Goal: Contribute content: Add original content to the website for others to see

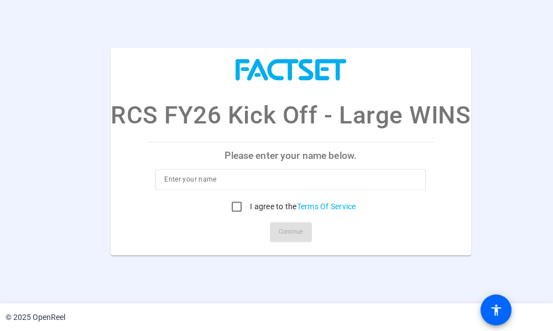
click at [325, 148] on p "Please enter your name below." at bounding box center [291, 155] width 288 height 27
click at [311, 180] on input at bounding box center [290, 179] width 253 height 13
type input "[PERSON_NAME] & [PERSON_NAME]"
click at [232, 206] on input "I agree to the Terms Of Service" at bounding box center [237, 207] width 22 height 22
checkbox input "true"
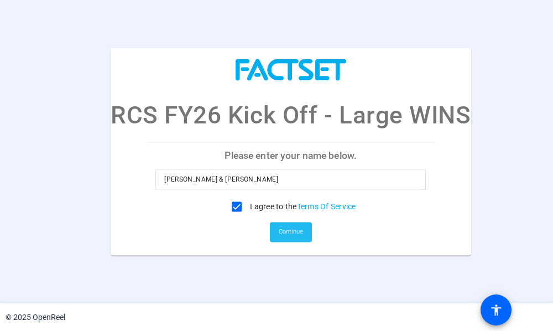
click at [290, 233] on span "Continue" at bounding box center [291, 232] width 24 height 17
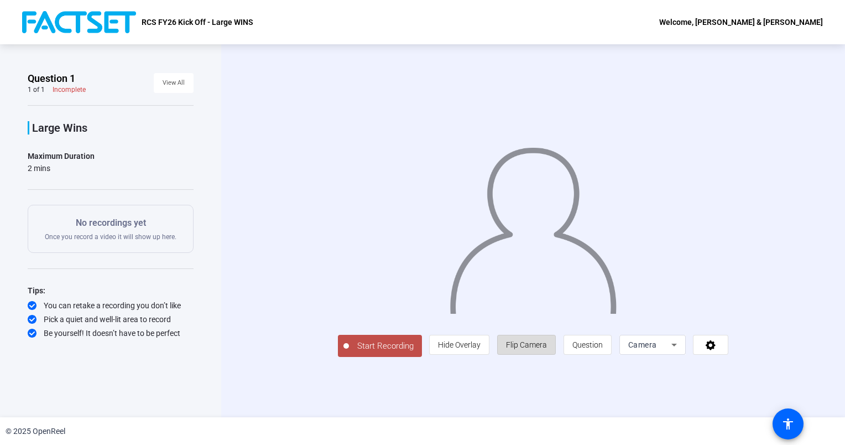
click at [529, 330] on span "Flip Camera" at bounding box center [526, 344] width 41 height 9
click at [461, 330] on span "Hide Overlay" at bounding box center [459, 344] width 43 height 21
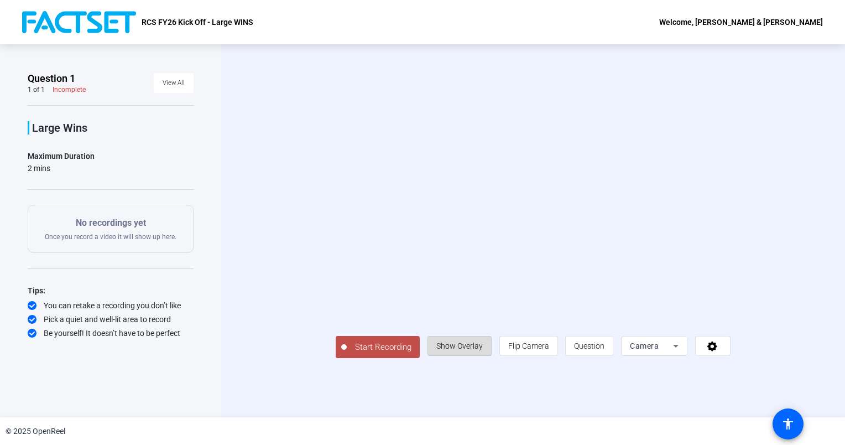
click at [461, 330] on span "Show Overlay" at bounding box center [459, 345] width 46 height 21
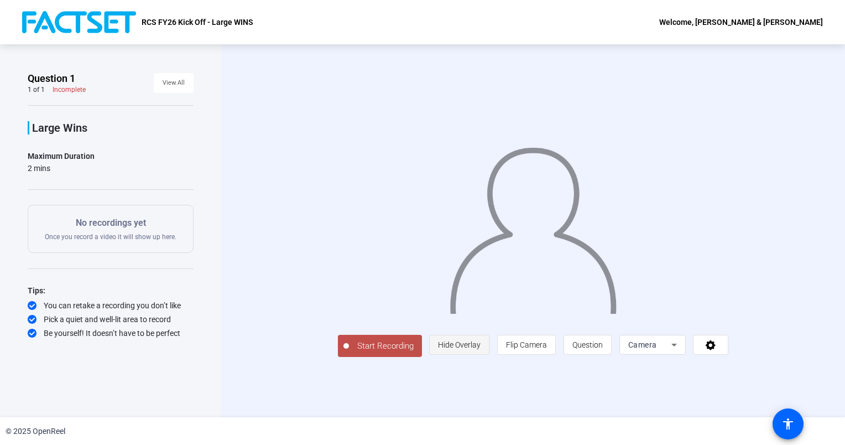
click at [461, 330] on span "Hide Overlay" at bounding box center [459, 344] width 43 height 21
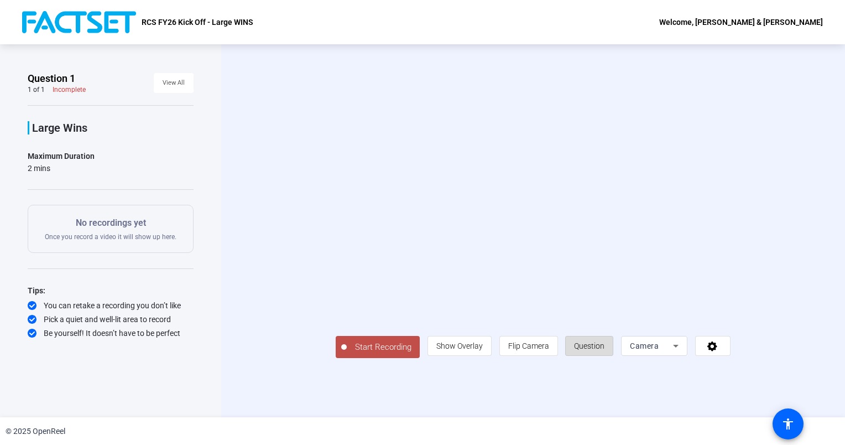
click at [552, 330] on span at bounding box center [589, 345] width 47 height 27
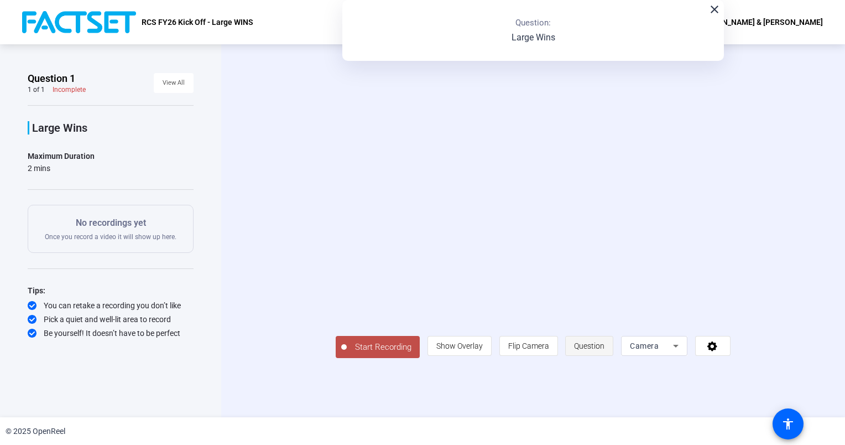
click at [552, 330] on span at bounding box center [589, 345] width 47 height 27
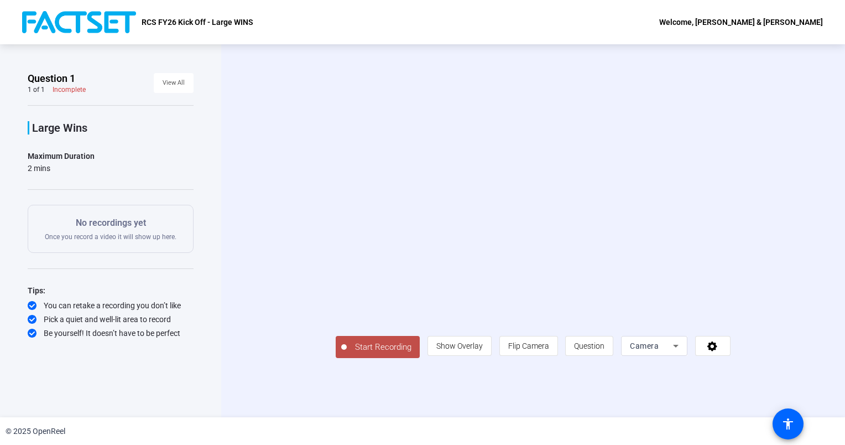
click at [552, 330] on div "Camera" at bounding box center [651, 345] width 43 height 13
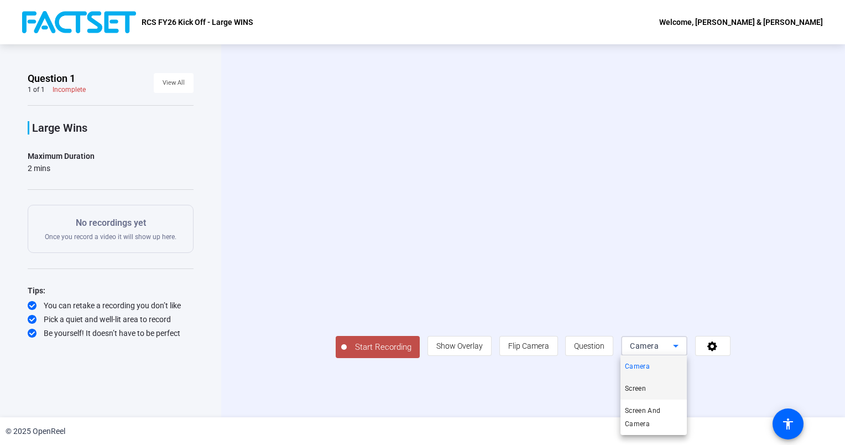
click at [552, 330] on span "Screen" at bounding box center [635, 388] width 21 height 13
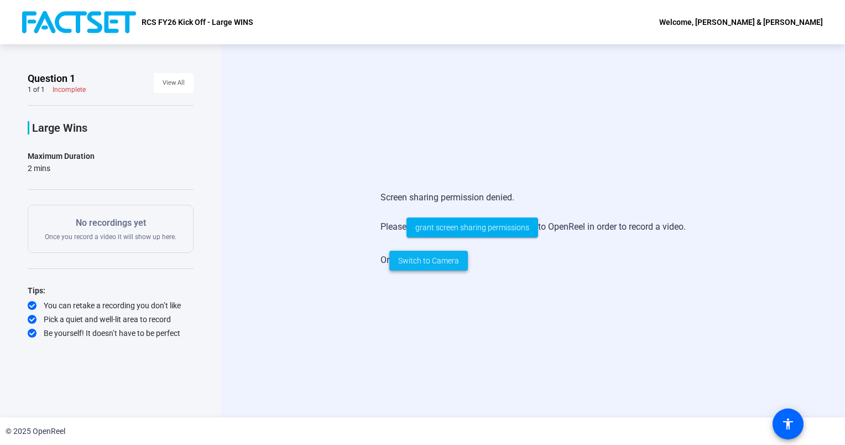
click at [426, 258] on span "Switch to Camera" at bounding box center [428, 261] width 61 height 12
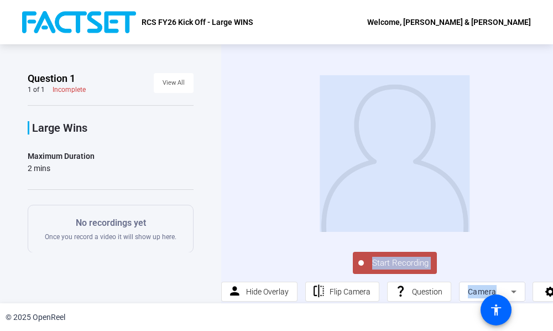
drag, startPoint x: 0, startPoint y: 330, endPoint x: 143, endPoint y: 302, distance: 145.4
click at [143, 302] on div "RCS FY26 Kick Off - Large WINS Welcome, [PERSON_NAME] & [PERSON_NAME] Question …" at bounding box center [276, 165] width 553 height 331
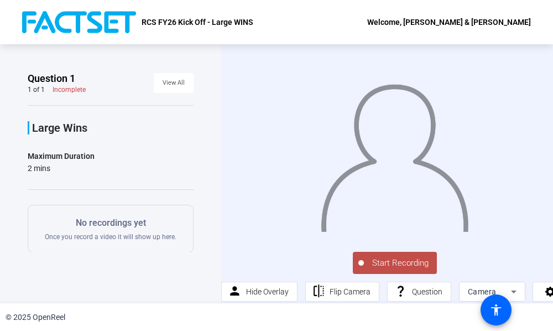
click at [111, 271] on div "Question 1 1 of 1 Incomplete View All Large Wins Maximum Duration 2 mins Start …" at bounding box center [110, 173] width 221 height 259
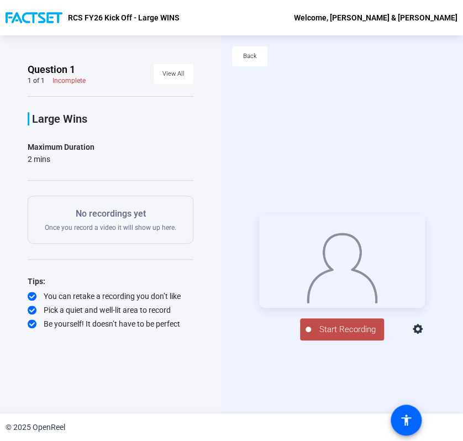
click at [348, 330] on span "Start Recording" at bounding box center [347, 329] width 73 height 13
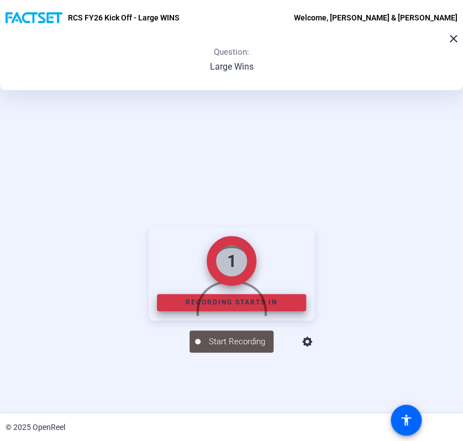
scroll to position [72, 0]
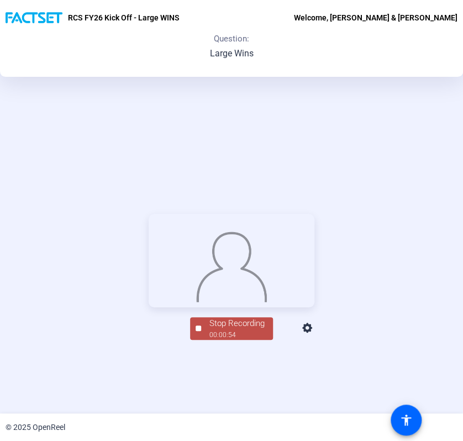
click at [204, 330] on span "Stop Recording 00:00:54" at bounding box center [237, 328] width 72 height 23
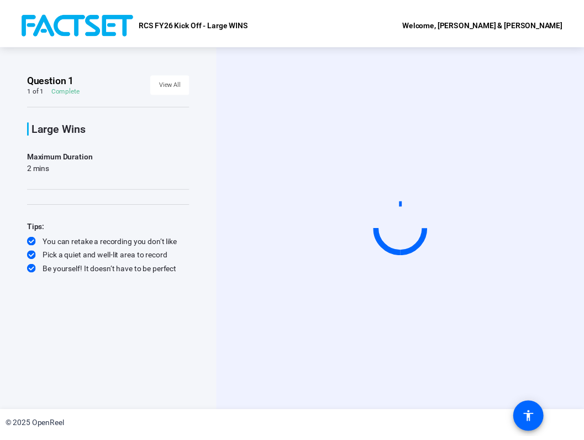
scroll to position [0, 0]
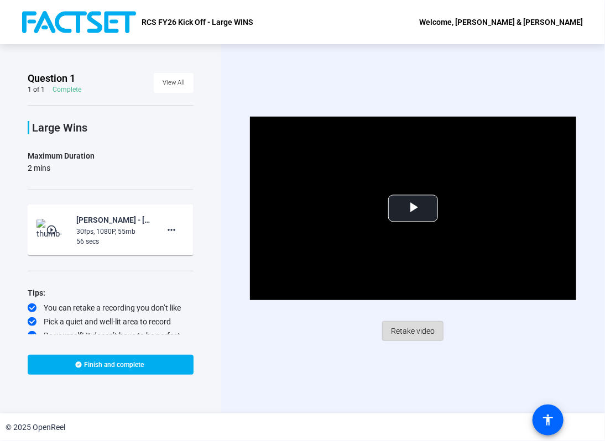
click at [418, 328] on span "Retake video" at bounding box center [413, 331] width 44 height 21
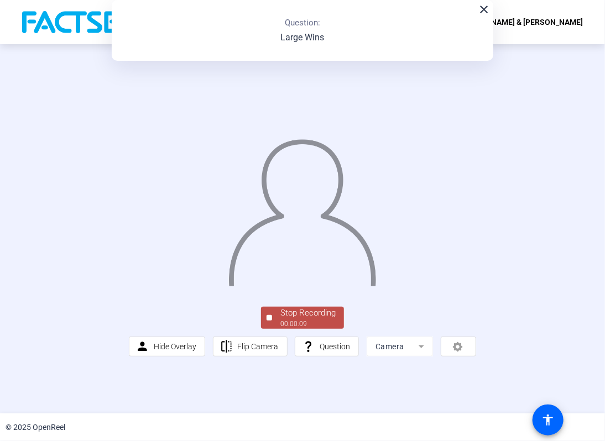
click at [280, 320] on div "Stop Recording" at bounding box center [307, 313] width 55 height 13
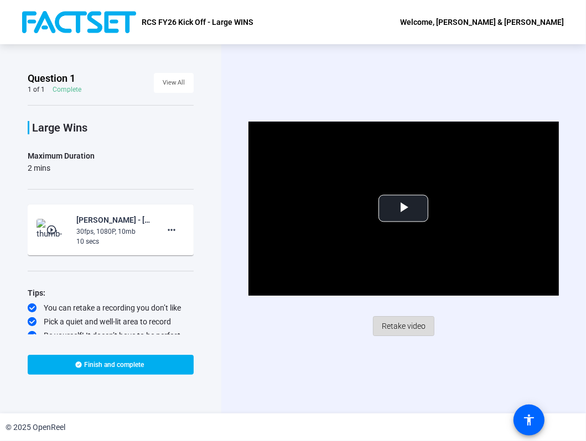
click at [416, 321] on span "Retake video" at bounding box center [404, 326] width 44 height 21
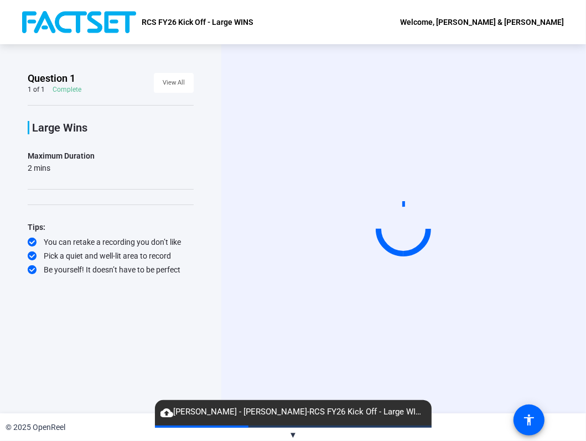
click at [281, 67] on div "Start Recording" at bounding box center [403, 228] width 364 height 369
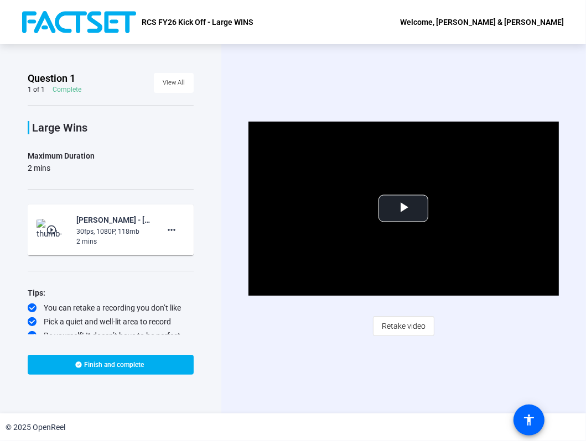
click at [490, 330] on div "Video Player is loading. Play Video Play Mute Current Time 0:00 / Duration 2:00…" at bounding box center [403, 228] width 364 height 369
click at [409, 323] on span "Retake video" at bounding box center [404, 326] width 44 height 21
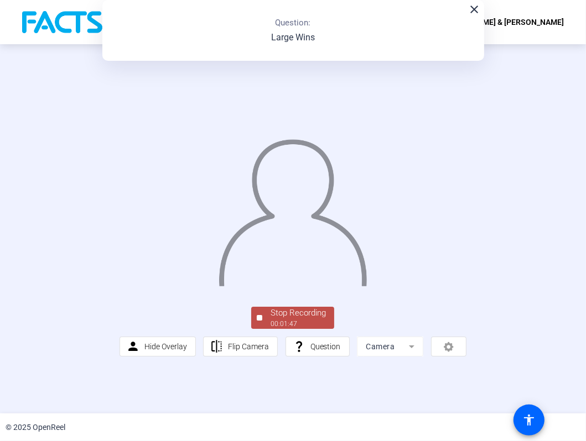
click at [296, 329] on div "00:01:47" at bounding box center [297, 324] width 55 height 10
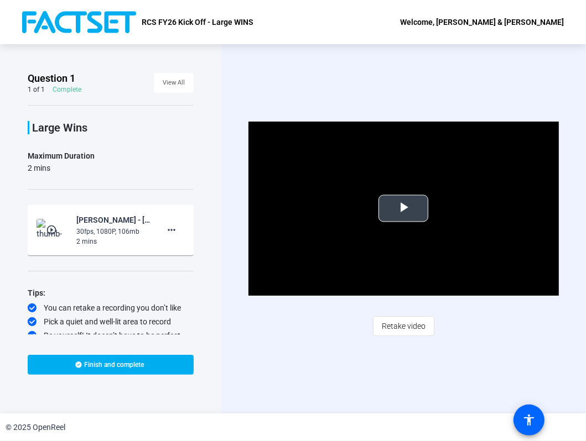
click at [403, 208] on span "Video Player" at bounding box center [403, 208] width 0 height 0
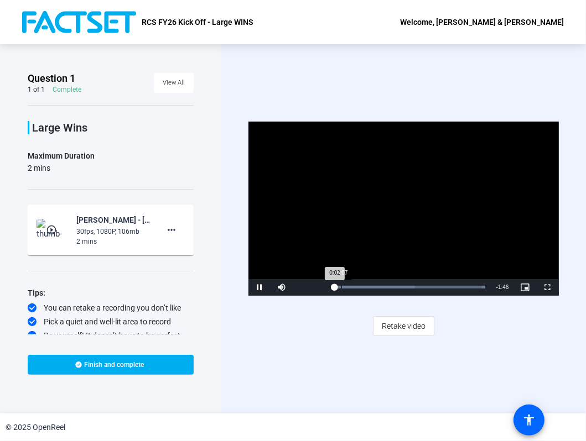
drag, startPoint x: 321, startPoint y: 288, endPoint x: 341, endPoint y: 294, distance: 21.5
click at [341, 294] on div "Pause Mute 100% Current Time 0:02 / Duration 1:48 Loaded : 100.00% 0:07 0:02 St…" at bounding box center [403, 287] width 310 height 17
click at [549, 288] on span "Video Player" at bounding box center [547, 288] width 22 height 0
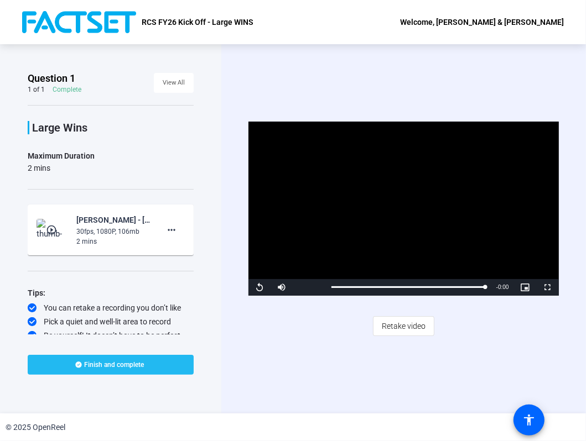
click at [139, 330] on span "Finish and complete" at bounding box center [115, 365] width 60 height 9
